Goal: Information Seeking & Learning: Learn about a topic

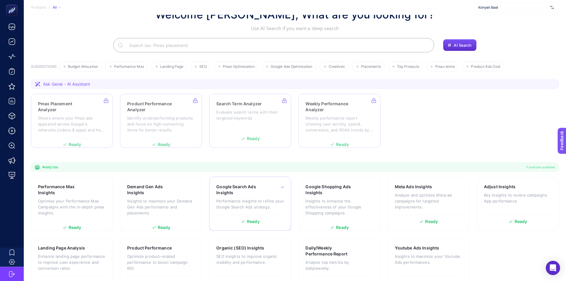
scroll to position [41, 0]
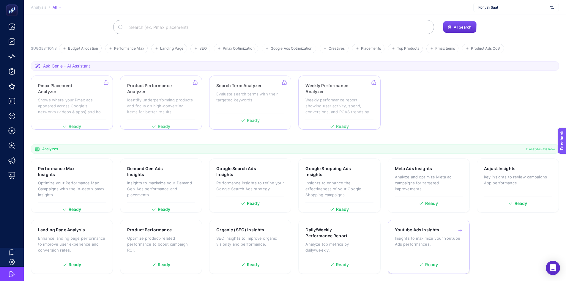
click at [405, 227] on h3 "Youtube Ads Insights" at bounding box center [417, 230] width 45 height 6
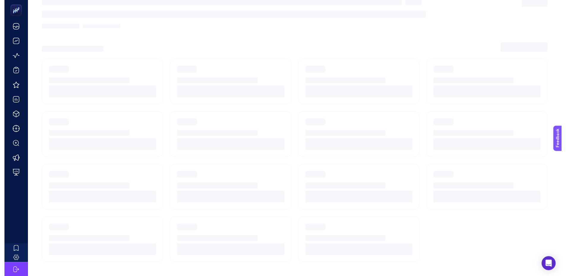
scroll to position [4, 0]
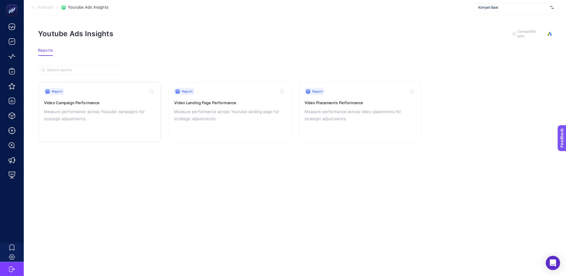
click at [88, 100] on h3 "Video Campaign Performance" at bounding box center [99, 103] width 111 height 6
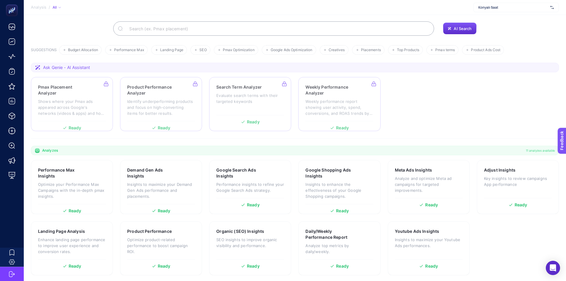
scroll to position [41, 0]
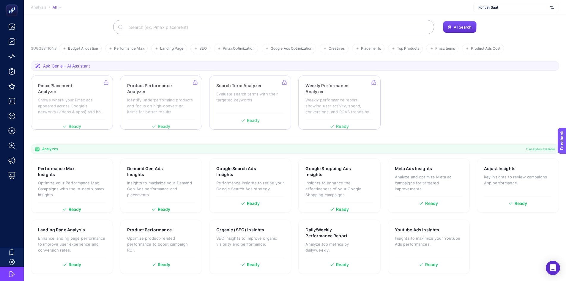
click at [76, 67] on span "Ask Genie - AI Assistant" at bounding box center [66, 66] width 47 height 6
click at [57, 65] on span "Ask Genie - AI Assistant" at bounding box center [66, 66] width 47 height 6
click at [308, 231] on h3 "Daily/Weekly Performance Report" at bounding box center [330, 233] width 50 height 12
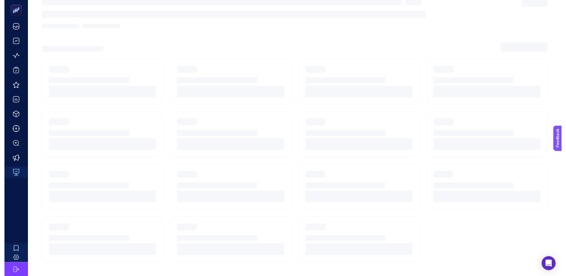
scroll to position [4, 0]
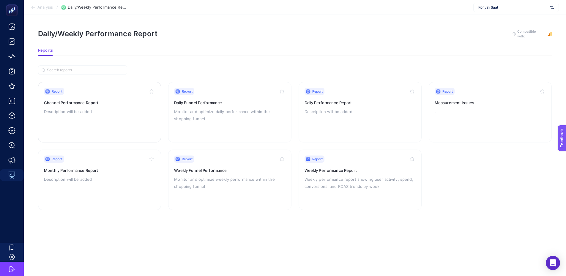
click at [116, 109] on p "Description will be added" at bounding box center [99, 111] width 111 height 7
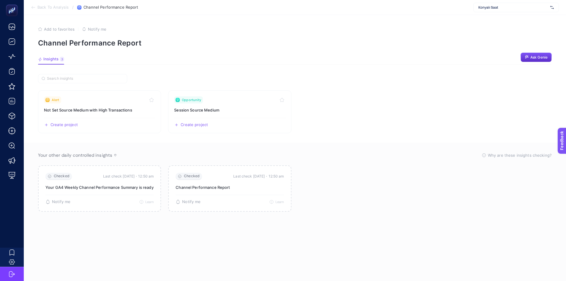
click at [39, 7] on span "Back To Analysis" at bounding box center [52, 7] width 31 height 5
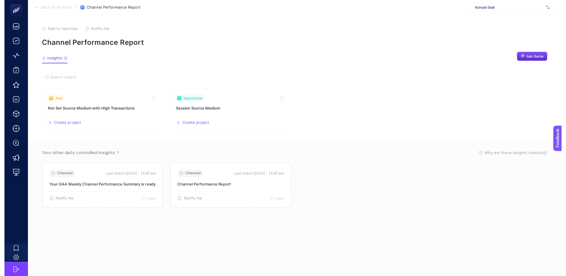
scroll to position [4, 0]
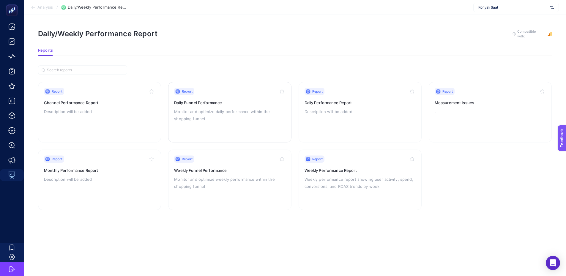
click at [221, 100] on h3 "Daily Funnel Performance" at bounding box center [229, 103] width 111 height 6
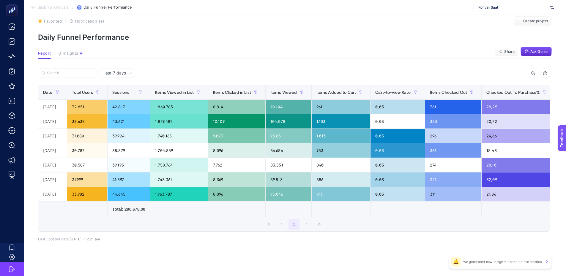
scroll to position [16, 0]
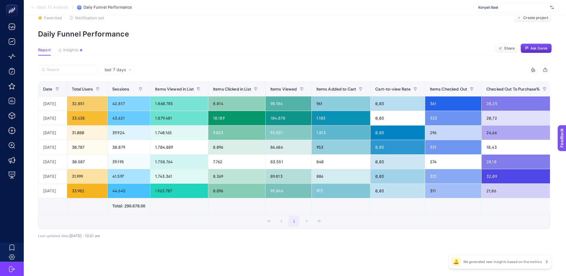
click at [38, 7] on span "Back To Analysis" at bounding box center [52, 7] width 31 height 5
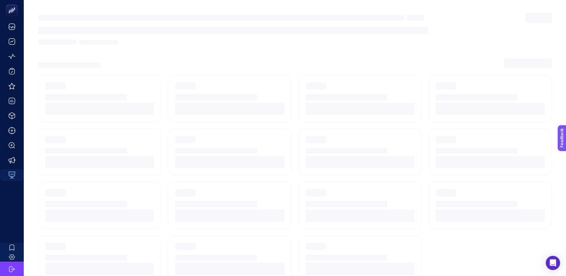
scroll to position [4, 0]
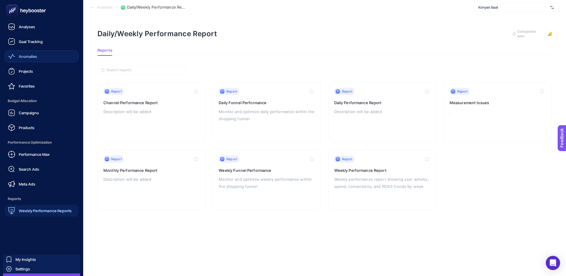
click at [28, 54] on span "Anomalies" at bounding box center [28, 56] width 18 height 5
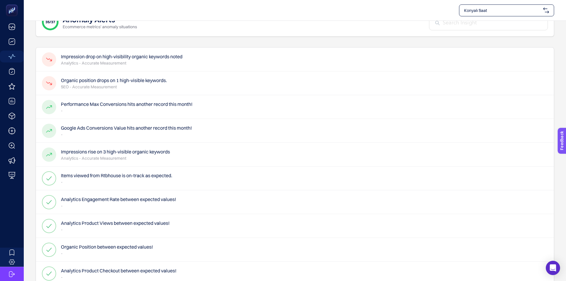
scroll to position [30, 0]
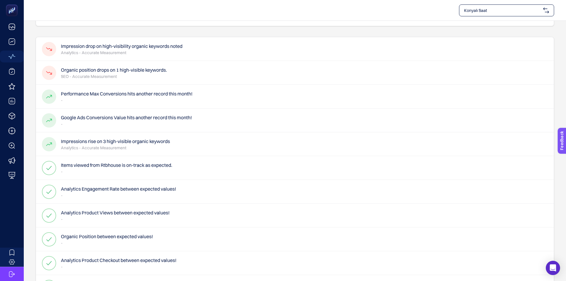
click at [147, 73] on h4 "Organic position drops on 1 high-visible keywords." at bounding box center [114, 69] width 106 height 7
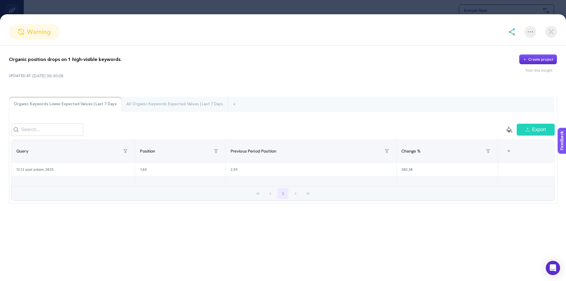
click at [547, 34] on img at bounding box center [551, 32] width 12 height 12
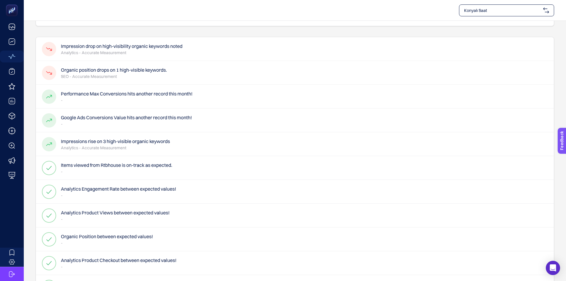
click at [147, 45] on h4 "Impression drop on high-visibility organic keywords noted" at bounding box center [121, 45] width 121 height 7
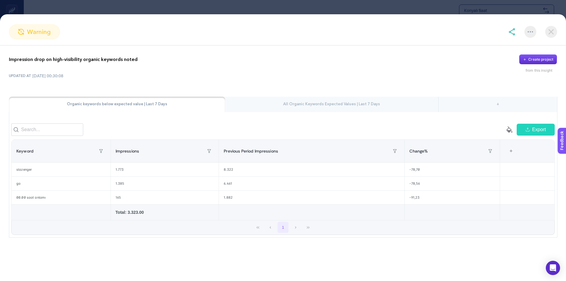
click at [550, 34] on img at bounding box center [551, 32] width 12 height 12
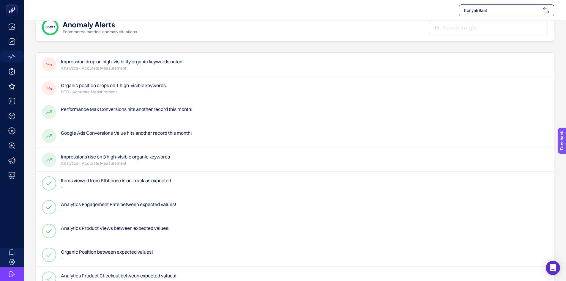
scroll to position [0, 0]
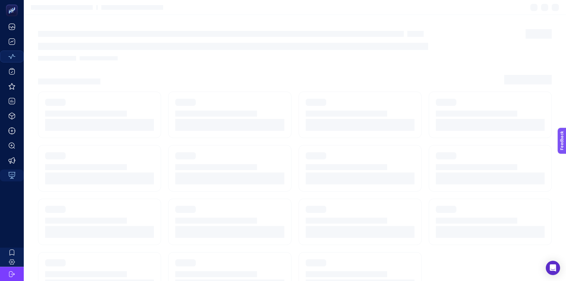
scroll to position [4, 0]
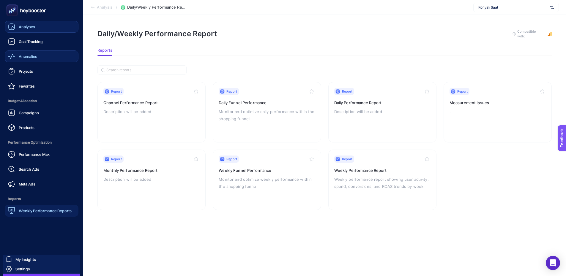
click at [24, 28] on span "Analyses" at bounding box center [27, 26] width 16 height 5
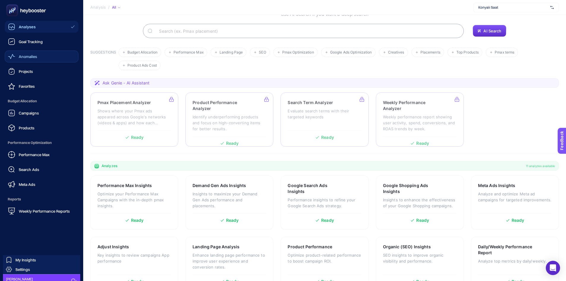
scroll to position [41, 0]
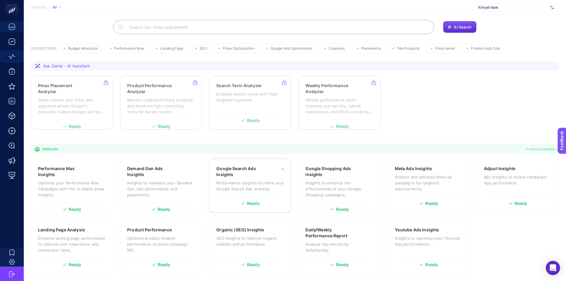
click at [236, 172] on h3 "Google Search Ads Insights" at bounding box center [240, 171] width 49 height 12
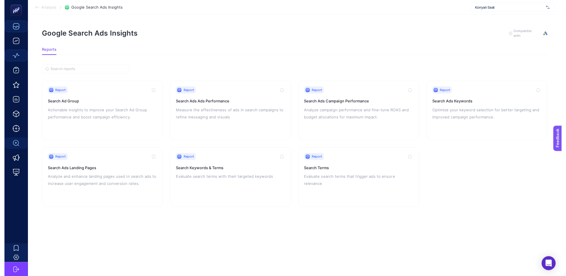
scroll to position [4, 0]
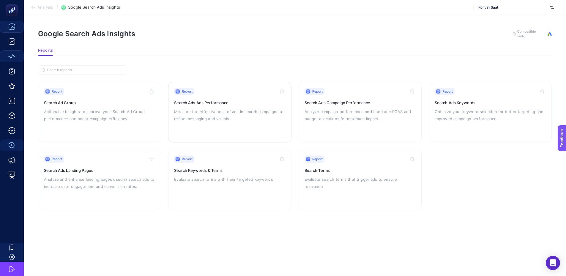
click at [214, 114] on p "Measure the effectiveness of ads in search campaigns to refine messaging and vi…" at bounding box center [229, 115] width 111 height 14
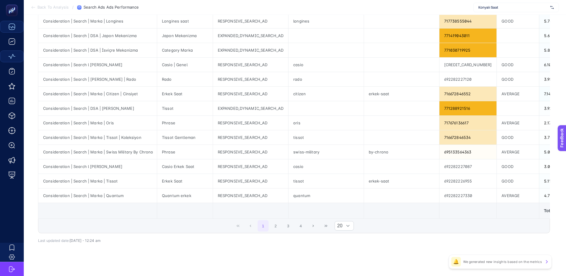
scroll to position [27, 0]
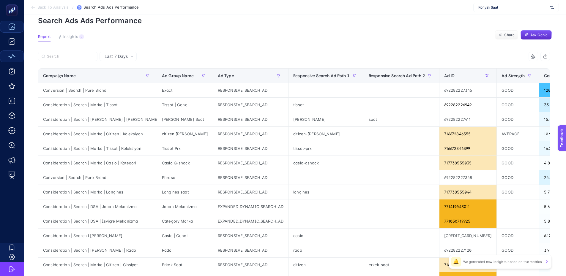
click at [567, 75] on button "button" at bounding box center [572, 76] width 10 height 10
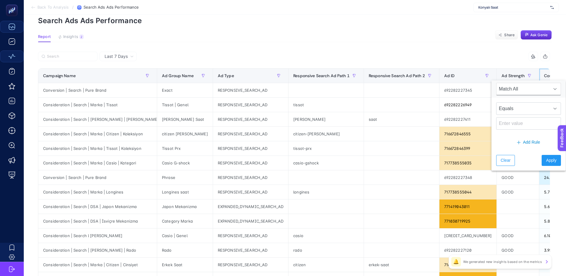
click at [544, 76] on div "Cost" at bounding box center [560, 76] width 33 height 10
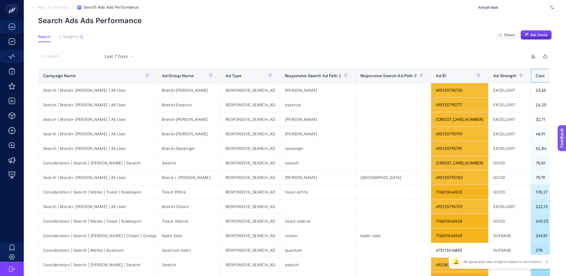
click at [535, 76] on div "Cost" at bounding box center [551, 76] width 33 height 10
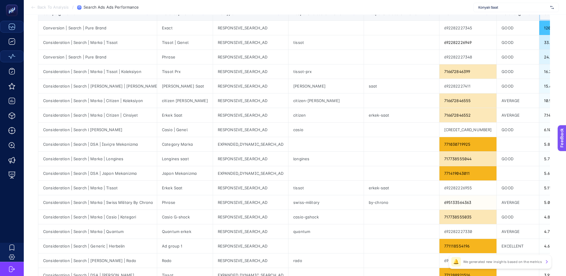
scroll to position [148, 0]
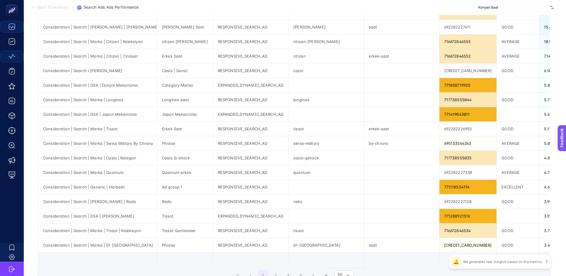
click at [45, 9] on span "Back To Analysis" at bounding box center [52, 7] width 31 height 5
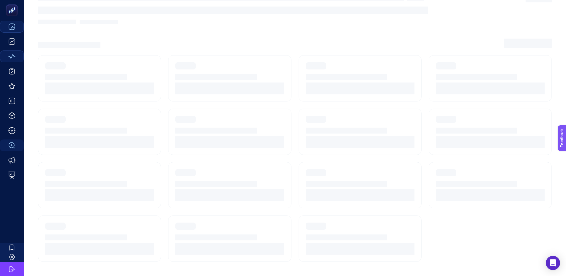
scroll to position [4, 0]
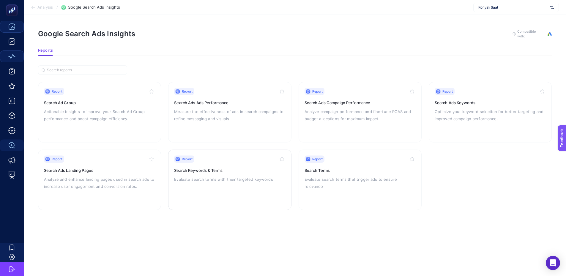
click at [238, 177] on p "Evaluate search terms with their targeted keywords" at bounding box center [229, 179] width 111 height 7
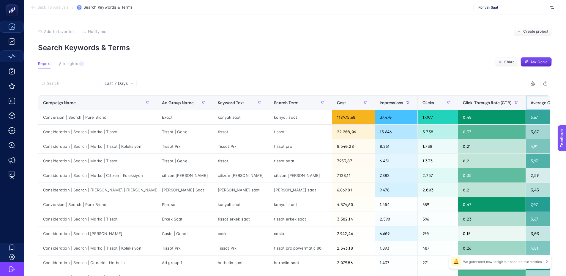
click at [530, 99] on div "Average CPC" at bounding box center [547, 103] width 35 height 10
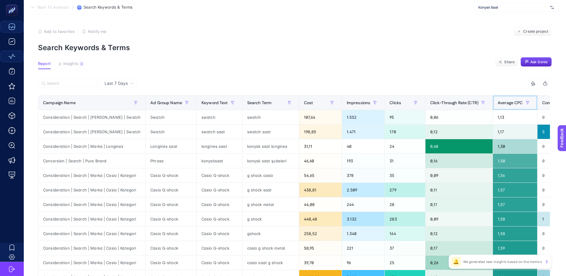
click at [503, 102] on span "Average CPC" at bounding box center [509, 102] width 25 height 5
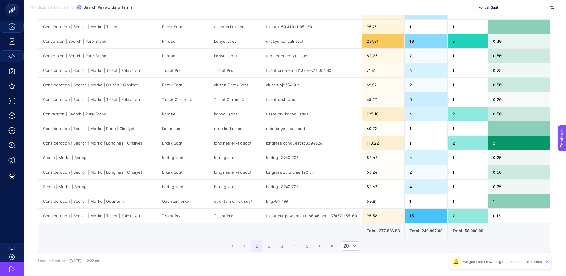
scroll to position [178, 3]
click at [350, 249] on div at bounding box center [354, 245] width 11 height 9
click at [349, 237] on li "50" at bounding box center [352, 235] width 19 height 12
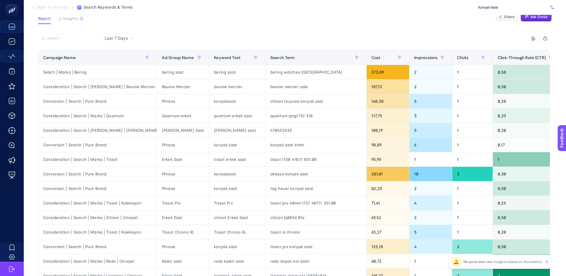
scroll to position [0, 3]
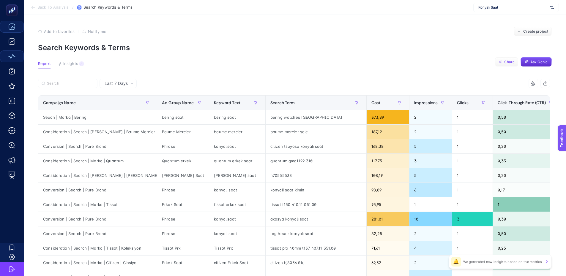
click at [504, 64] on span "Share" at bounding box center [509, 62] width 10 height 5
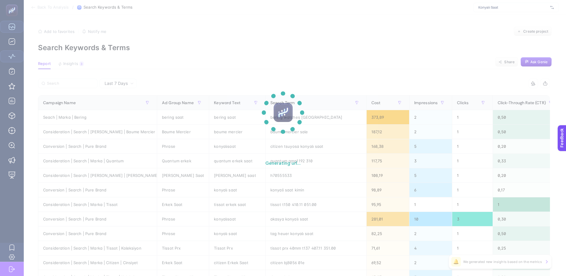
click at [189, 74] on section "Generating url..." at bounding box center [283, 138] width 566 height 276
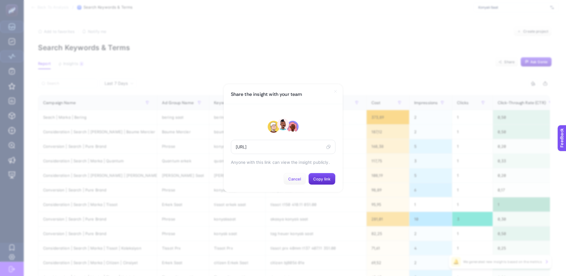
click at [291, 181] on span "Cancel" at bounding box center [294, 179] width 13 height 5
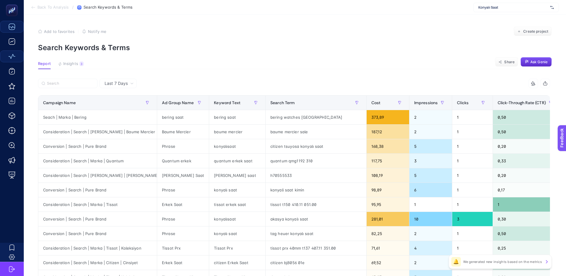
drag, startPoint x: 118, startPoint y: 82, endPoint x: 118, endPoint y: 86, distance: 3.3
click at [118, 82] on span "Last 7 Days" at bounding box center [116, 83] width 23 height 6
click at [118, 86] on span "Last 7 Days" at bounding box center [116, 83] width 23 height 6
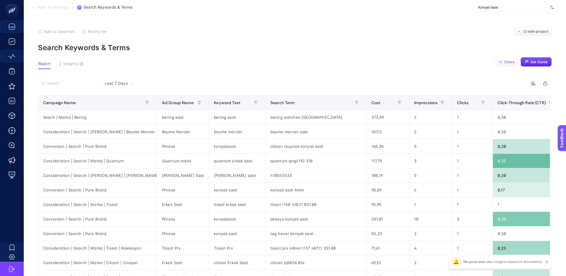
click at [124, 84] on span "Last 7 Days" at bounding box center [116, 83] width 23 height 6
click at [126, 83] on div "Last 7 Days" at bounding box center [119, 83] width 34 height 4
click at [124, 83] on span "Last 7 Days" at bounding box center [116, 83] width 23 height 6
click at [106, 82] on span "Last 7 Days" at bounding box center [116, 83] width 23 height 6
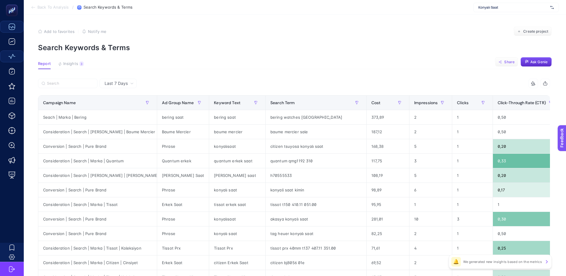
click at [111, 82] on span "Last 7 Days" at bounding box center [116, 83] width 23 height 6
click at [504, 63] on span "Share" at bounding box center [509, 62] width 10 height 5
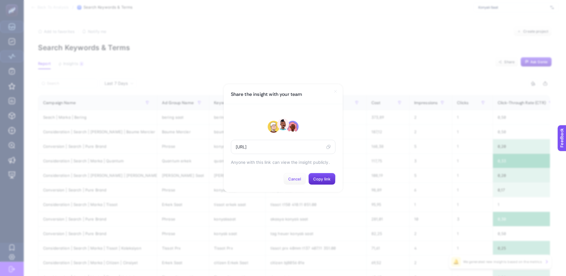
click at [297, 179] on span "Cancel" at bounding box center [294, 179] width 13 height 5
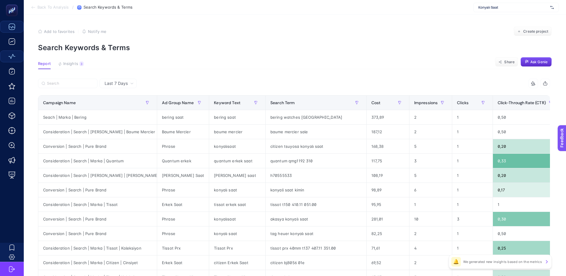
click at [547, 84] on icon "button" at bounding box center [544, 83] width 5 height 5
click at [58, 8] on span "Back To Analysis" at bounding box center [52, 7] width 31 height 5
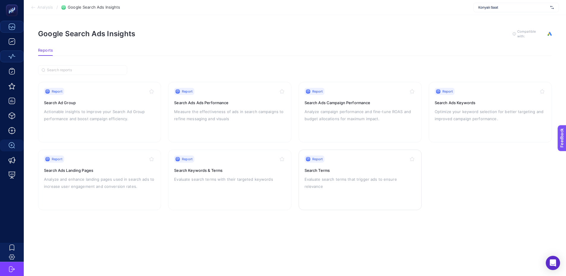
click at [347, 176] on p "Evaluate search terms that trigger ads to ensure relevance" at bounding box center [359, 183] width 111 height 14
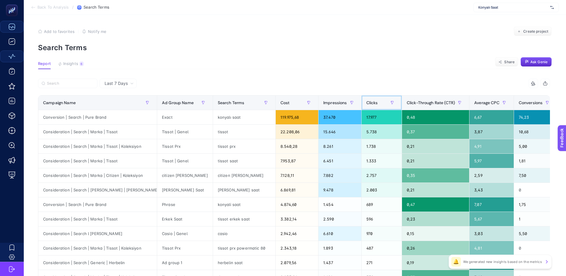
click at [366, 102] on span "Clicks" at bounding box center [372, 102] width 12 height 5
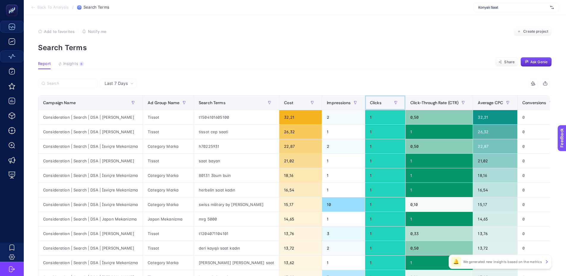
click at [370, 103] on span "Clicks" at bounding box center [376, 102] width 12 height 5
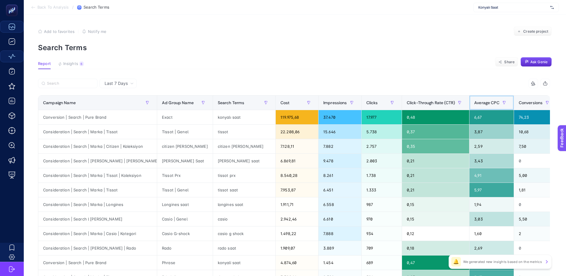
click at [474, 102] on span "Average CPC" at bounding box center [486, 102] width 25 height 5
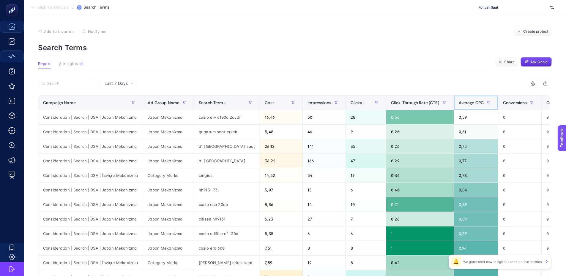
click at [458, 103] on span "Average CPC" at bounding box center [470, 102] width 25 height 5
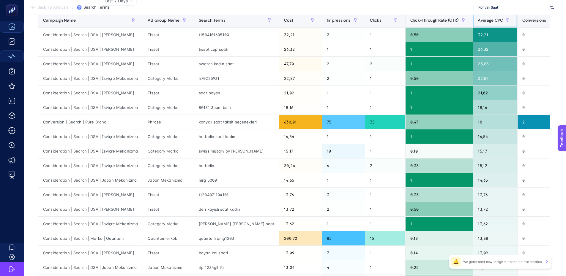
scroll to position [89, 0]
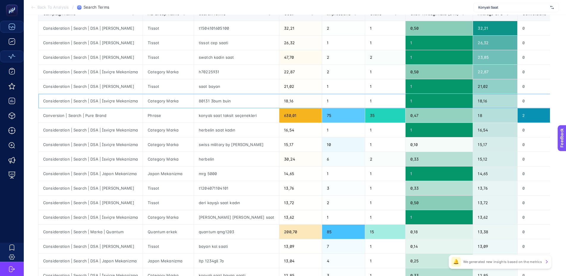
click at [215, 102] on div "80131 3bum buin" at bounding box center [236, 101] width 85 height 14
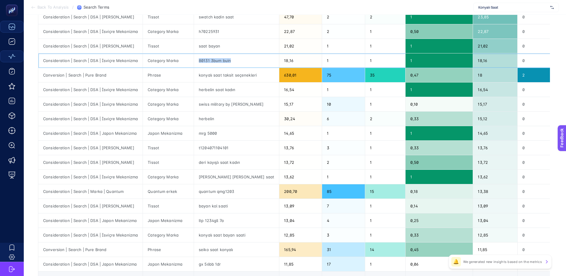
scroll to position [178, 0]
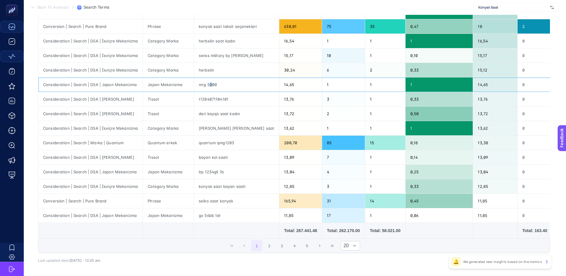
click at [208, 84] on div "mrg 5000" at bounding box center [236, 84] width 85 height 14
click at [274, 250] on button "2" at bounding box center [269, 245] width 11 height 11
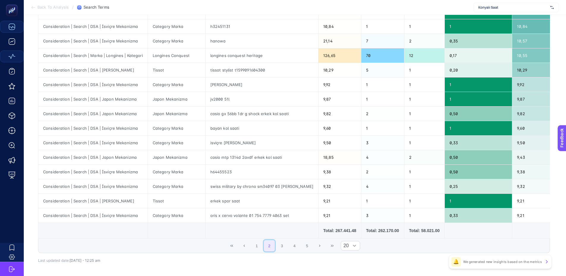
click at [267, 250] on button "2" at bounding box center [269, 245] width 11 height 11
click at [261, 250] on button "1" at bounding box center [256, 245] width 11 height 11
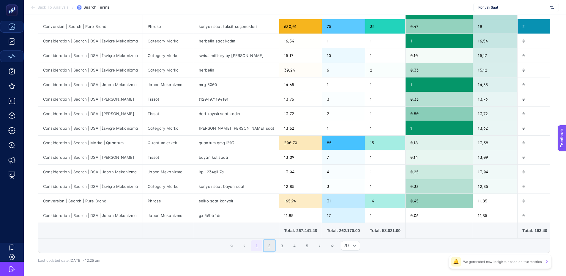
click at [272, 249] on button "2" at bounding box center [269, 245] width 11 height 11
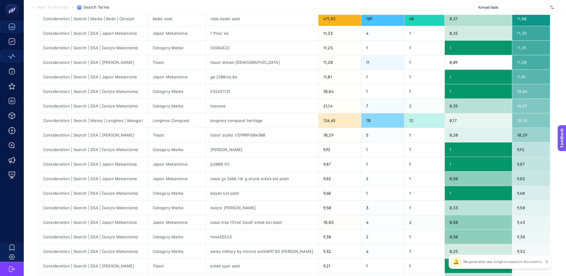
scroll to position [205, 0]
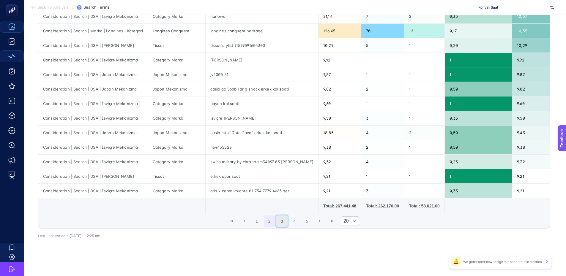
click at [281, 221] on button "3" at bounding box center [281, 221] width 11 height 11
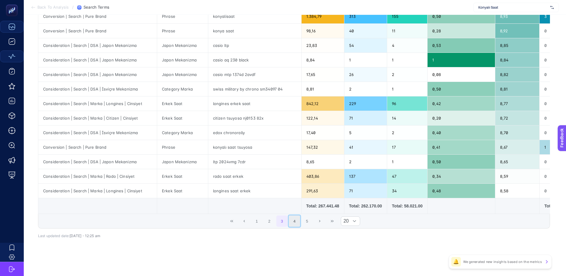
click at [294, 221] on button "4" at bounding box center [294, 221] width 11 height 11
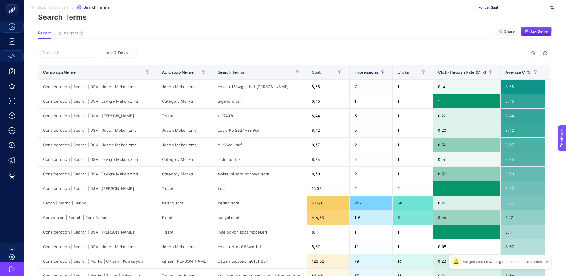
scroll to position [27, 0]
